Goal: Transaction & Acquisition: Purchase product/service

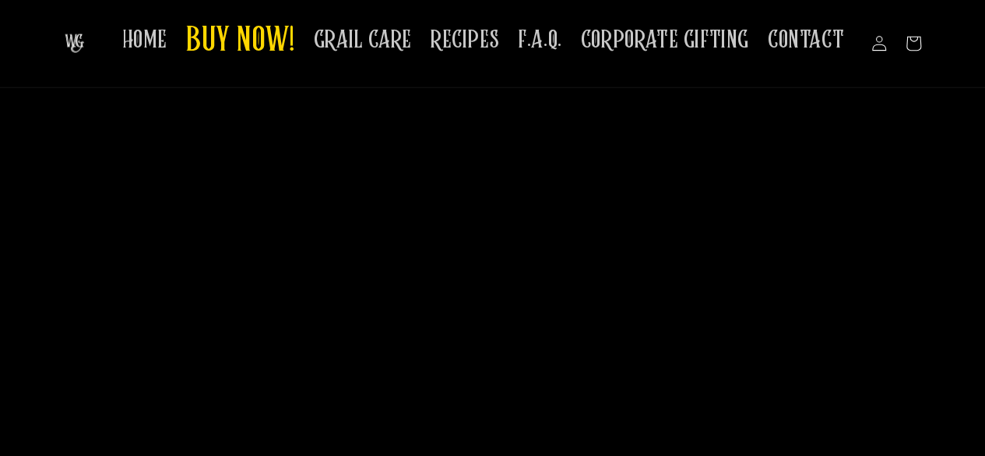
scroll to position [1887, 0]
click at [826, 37] on span "CONTACT" at bounding box center [806, 40] width 76 height 30
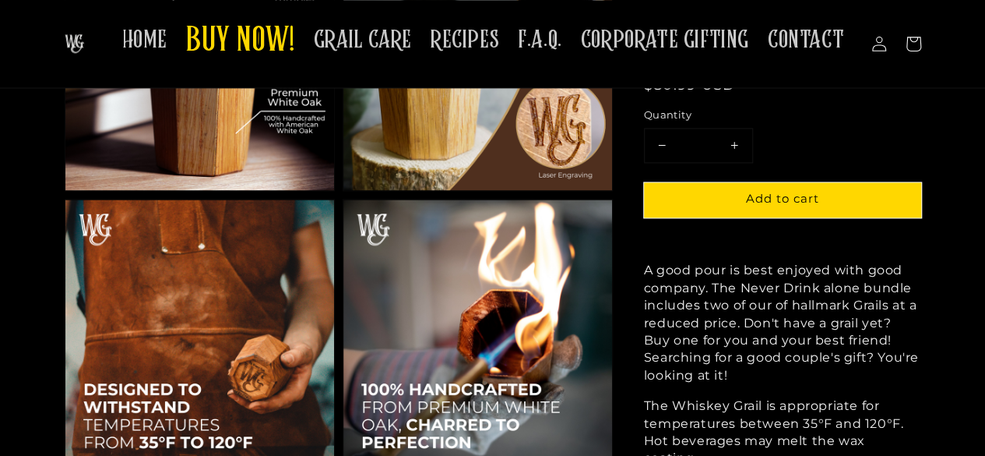
scroll to position [1069, 0]
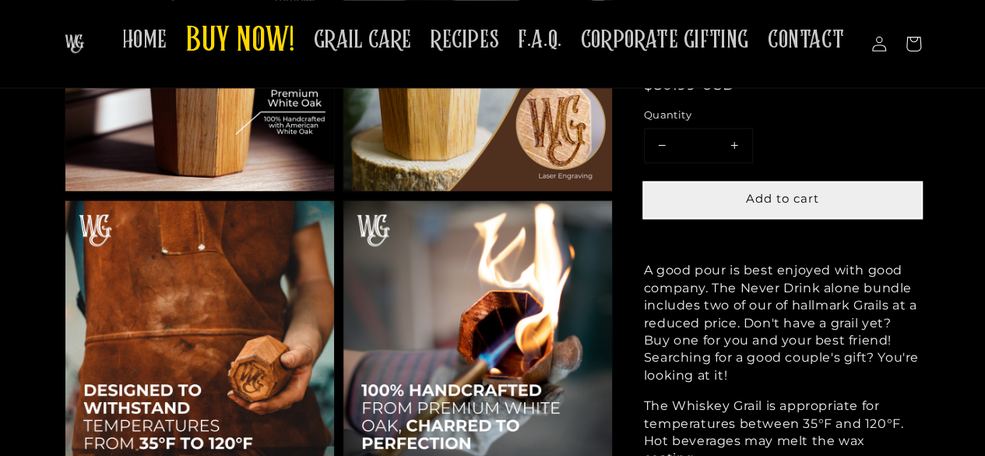
click at [756, 186] on button "Add to cart" at bounding box center [782, 200] width 277 height 35
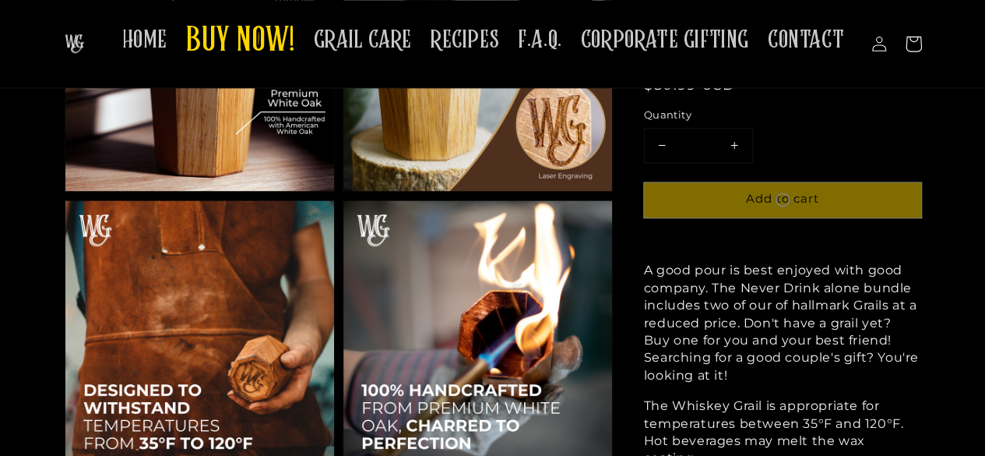
click at [918, 45] on icon at bounding box center [913, 44] width 37 height 37
